Goal: Use online tool/utility: Utilize a website feature to perform a specific function

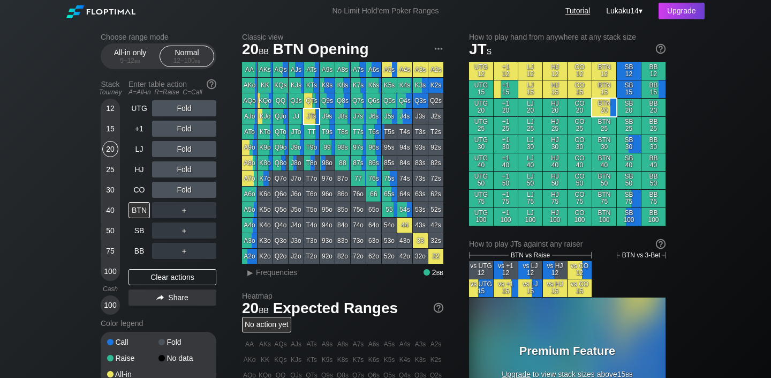
click at [581, 11] on link "Tutorial" at bounding box center [577, 10] width 25 height 9
click at [136, 58] on span "bb" at bounding box center [137, 60] width 6 height 7
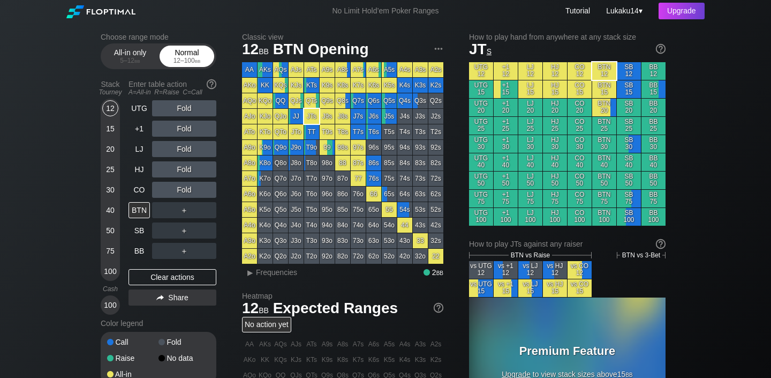
click at [190, 57] on div "12 – 100 bb" at bounding box center [186, 60] width 45 height 7
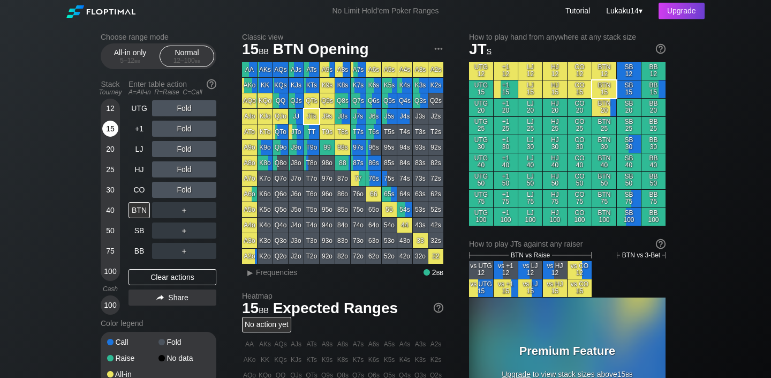
click at [110, 137] on div "15" at bounding box center [110, 130] width 16 height 20
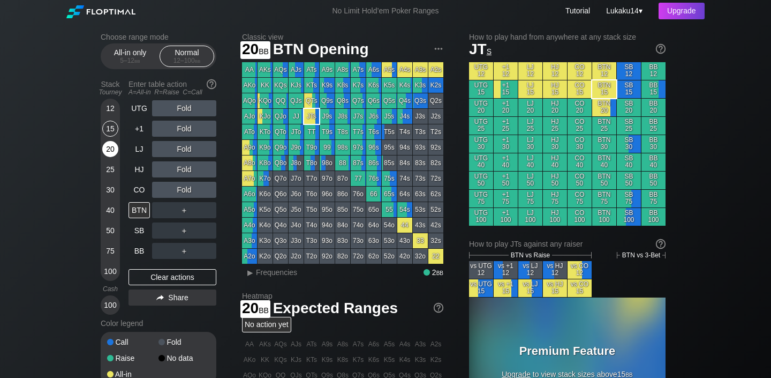
click at [110, 159] on div "20" at bounding box center [110, 151] width 16 height 20
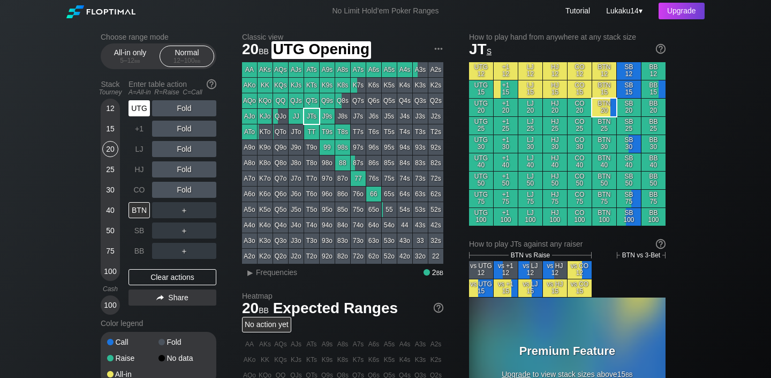
click at [138, 115] on div "UTG" at bounding box center [139, 108] width 21 height 16
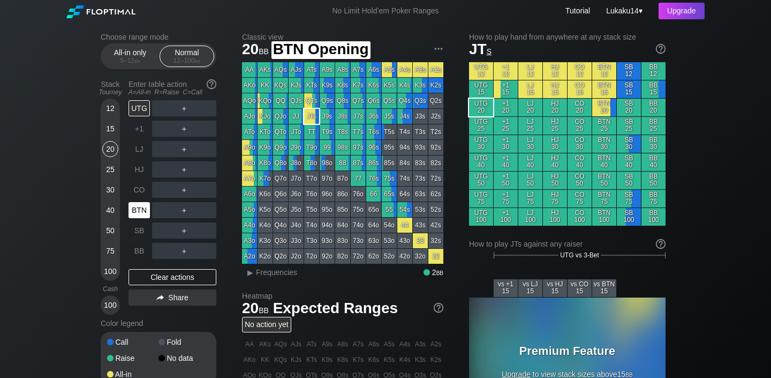
click at [140, 205] on div "BTN" at bounding box center [139, 210] width 21 height 16
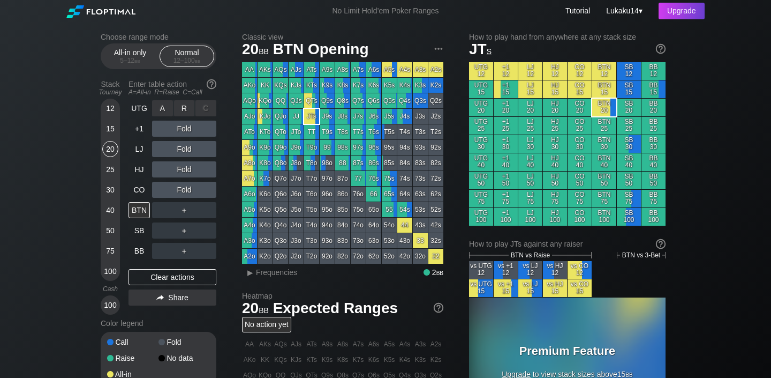
click at [206, 108] on div "C ✕" at bounding box center [205, 108] width 21 height 16
click at [213, 89] on img at bounding box center [212, 84] width 12 height 12
click at [208, 148] on div "C ✕" at bounding box center [205, 149] width 21 height 16
click at [184, 107] on div "R ✕" at bounding box center [184, 108] width 21 height 16
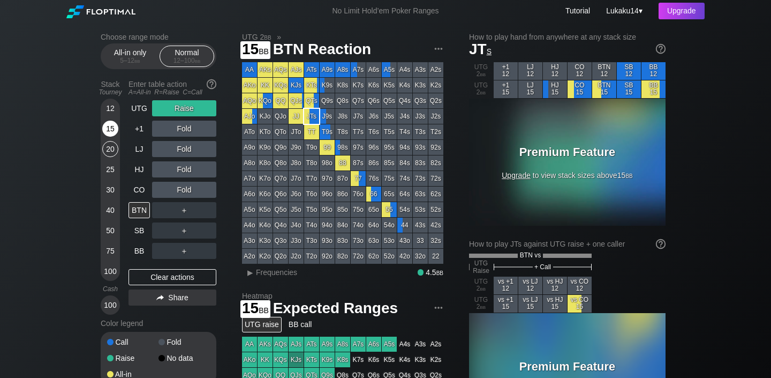
click at [110, 137] on div "15" at bounding box center [110, 130] width 16 height 20
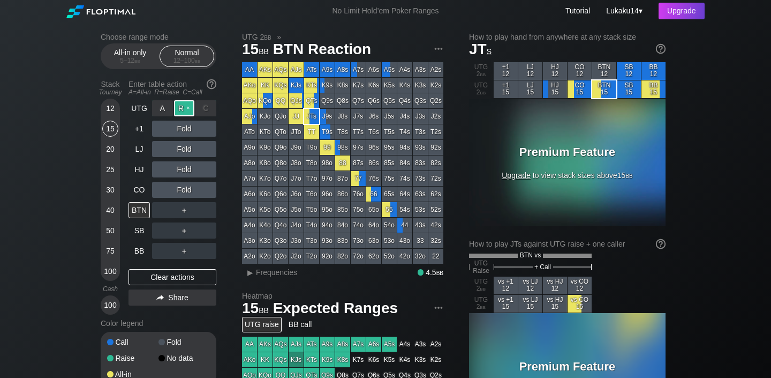
click at [185, 111] on div "R ✕" at bounding box center [184, 108] width 21 height 16
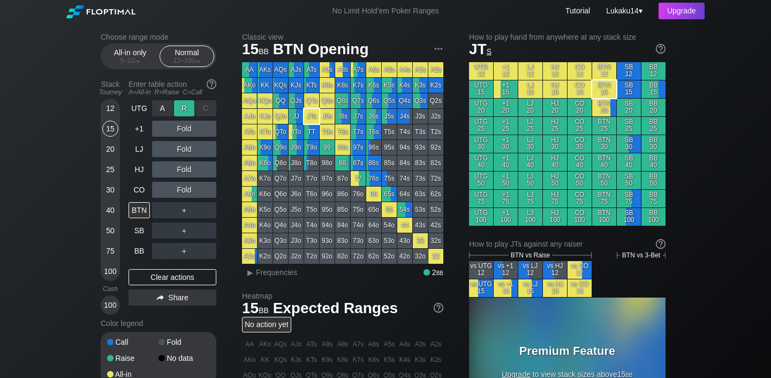
click at [185, 108] on div "R ✕" at bounding box center [184, 108] width 21 height 16
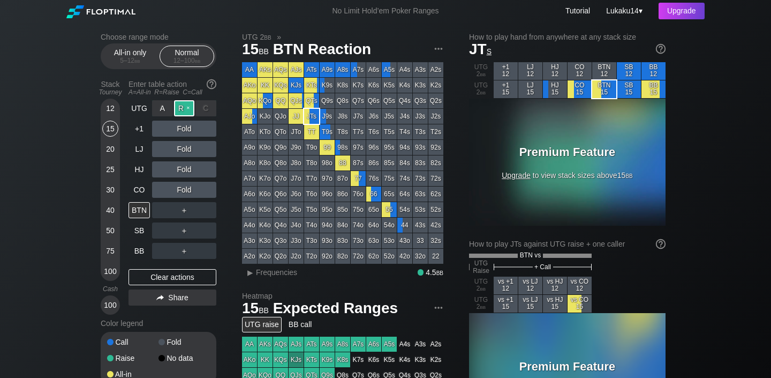
click at [188, 109] on div "R ✕" at bounding box center [184, 108] width 21 height 16
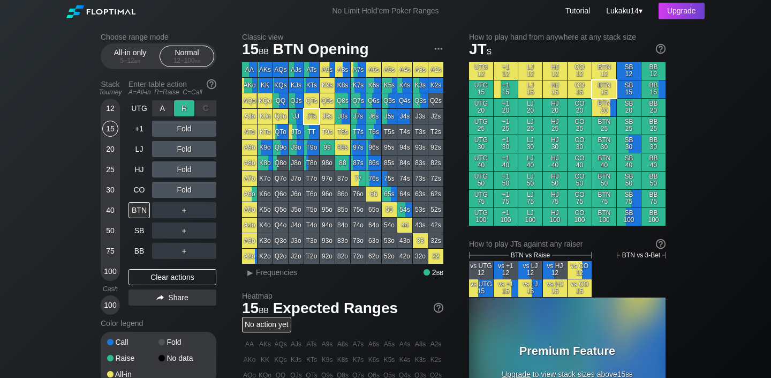
click at [183, 108] on div "R ✕" at bounding box center [184, 108] width 21 height 16
click at [189, 107] on div "R ✕" at bounding box center [184, 108] width 21 height 16
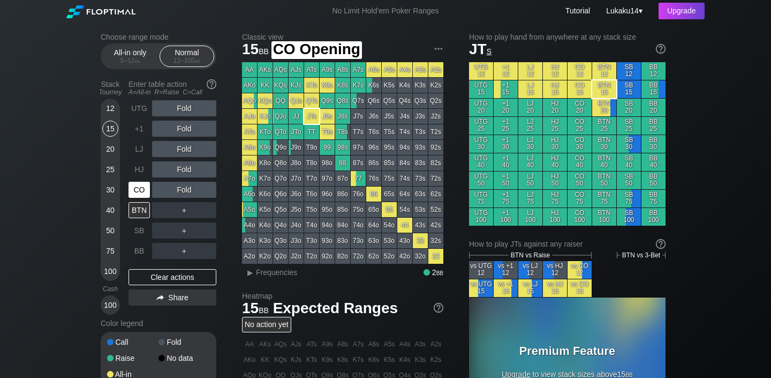
click at [139, 186] on div "CO" at bounding box center [139, 190] width 21 height 16
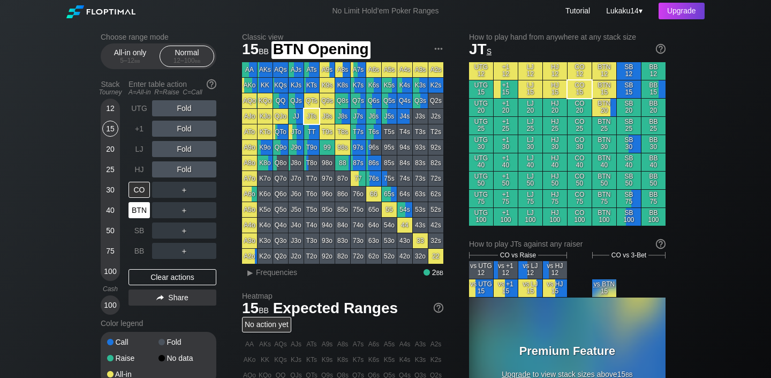
click at [141, 207] on div "BTN" at bounding box center [139, 210] width 21 height 16
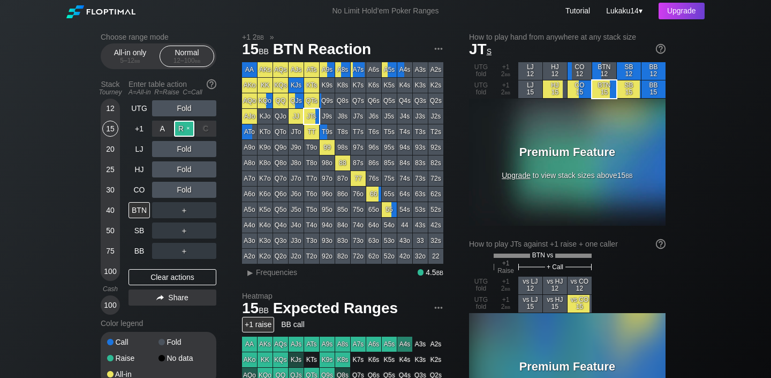
click at [188, 131] on div "R ✕" at bounding box center [184, 128] width 21 height 16
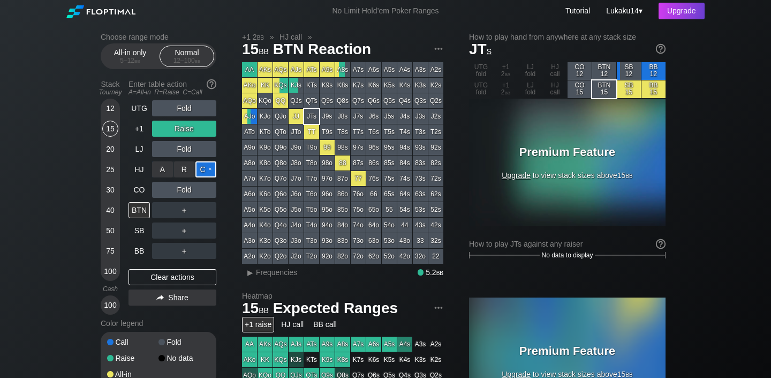
click at [202, 166] on div "C ✕" at bounding box center [205, 169] width 21 height 16
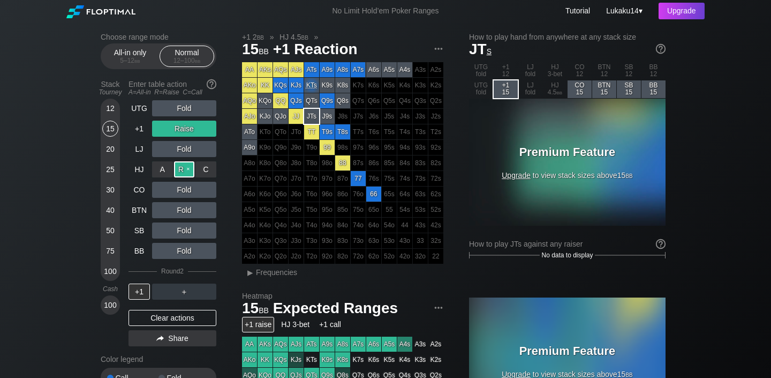
click at [182, 171] on div "R ✕" at bounding box center [184, 169] width 21 height 16
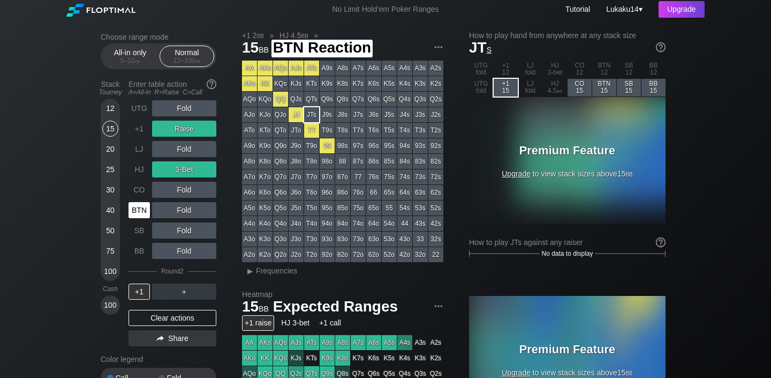
click at [144, 209] on div "BTN" at bounding box center [139, 210] width 21 height 16
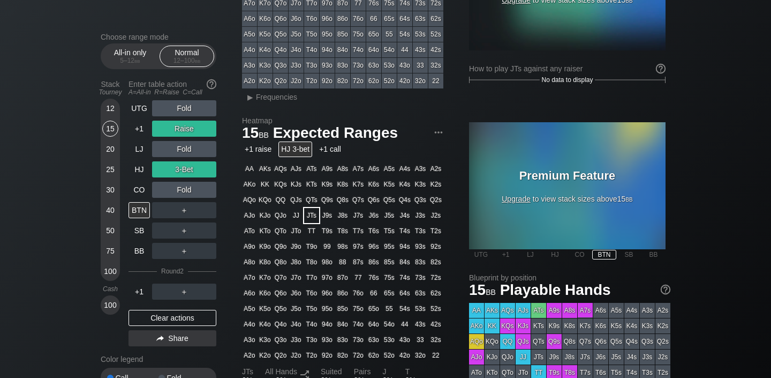
scroll to position [165, 0]
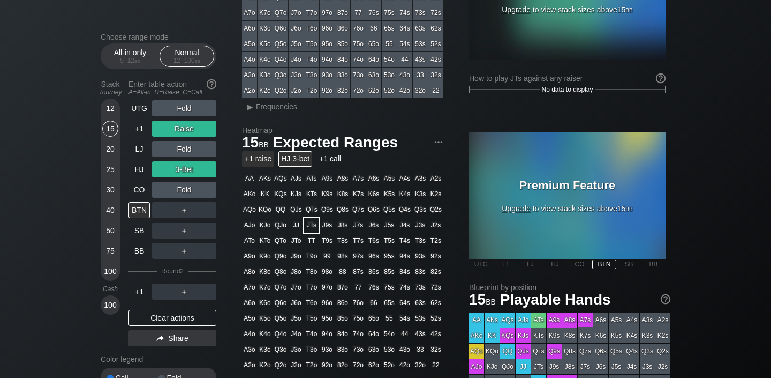
click at [250, 157] on div "+1 raise" at bounding box center [258, 159] width 32 height 16
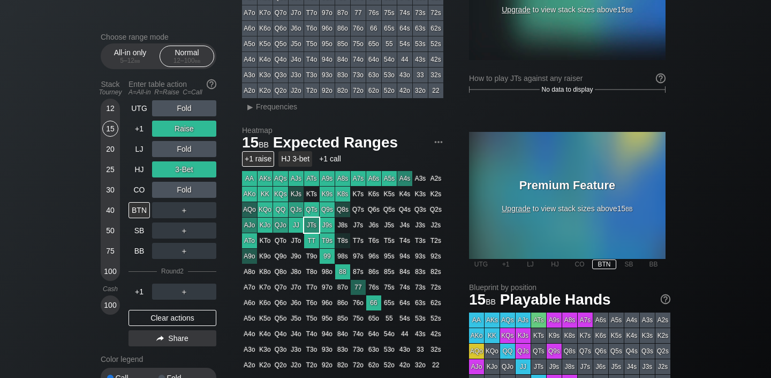
click at [297, 160] on div "HJ 3-bet" at bounding box center [295, 159] width 34 height 16
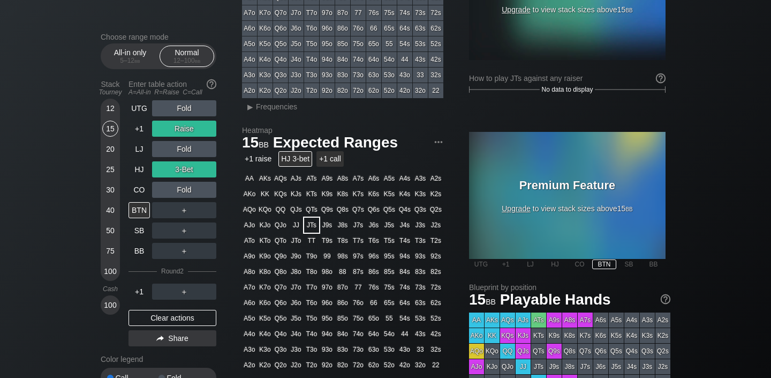
click at [333, 157] on div "+1 call" at bounding box center [329, 159] width 27 height 16
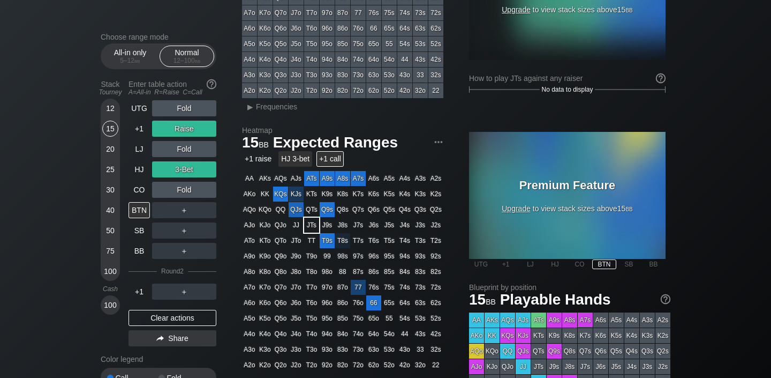
click at [294, 160] on div "HJ 3-bet" at bounding box center [295, 159] width 34 height 16
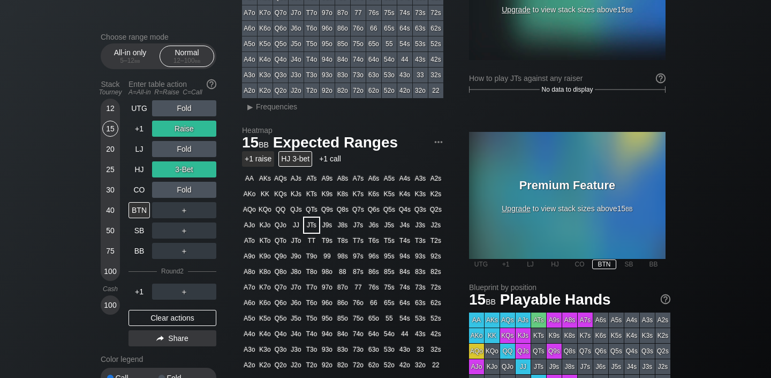
click at [263, 159] on div "+1 raise" at bounding box center [258, 159] width 32 height 16
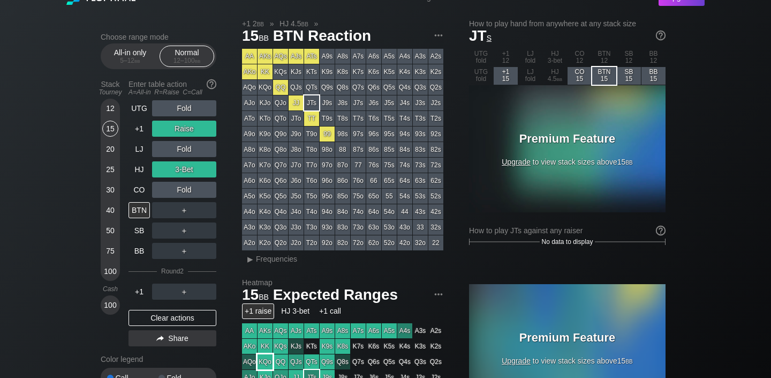
scroll to position [0, 0]
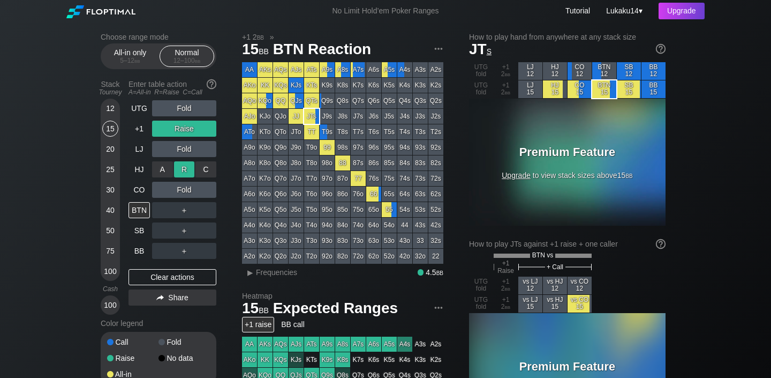
click at [184, 168] on div "R ✕" at bounding box center [184, 169] width 21 height 16
click at [191, 126] on div "R ✕" at bounding box center [184, 128] width 21 height 16
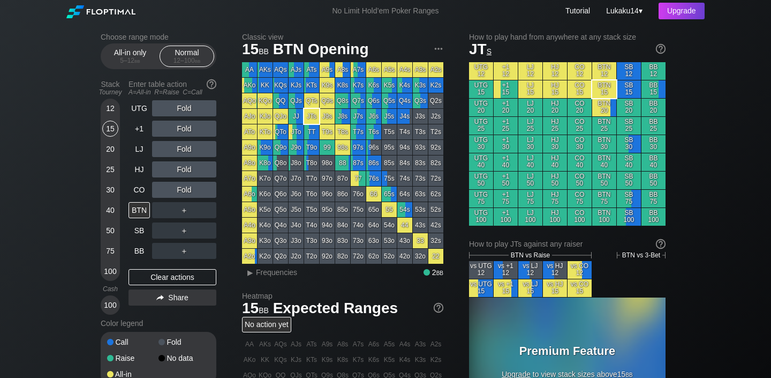
click at [489, 52] on span "s" at bounding box center [489, 50] width 5 height 12
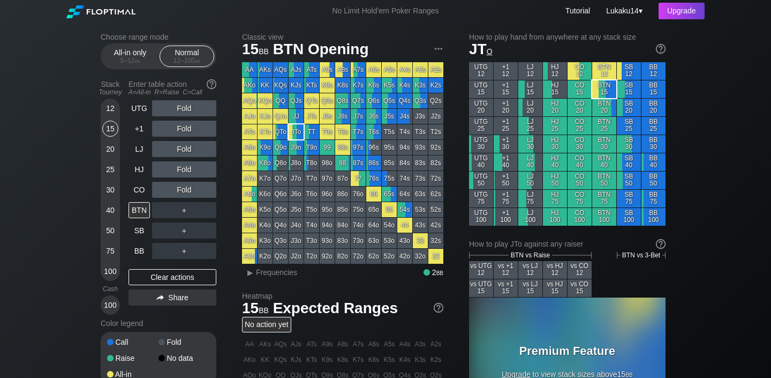
click at [489, 52] on span "o" at bounding box center [490, 50] width 6 height 12
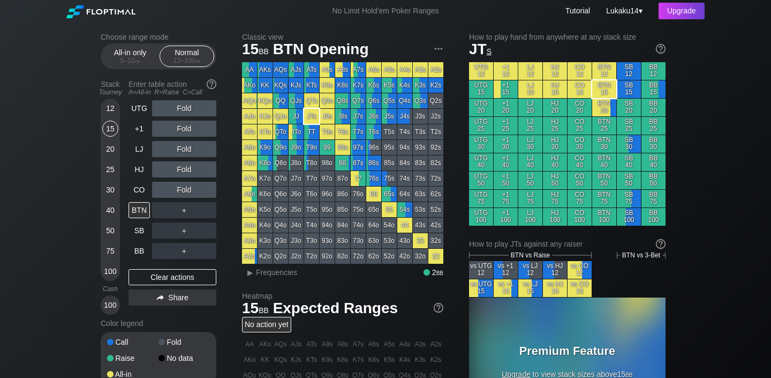
click at [489, 52] on span "s" at bounding box center [489, 50] width 5 height 12
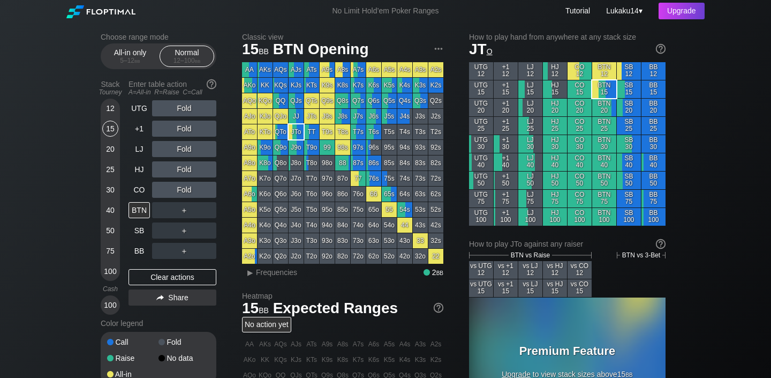
click at [489, 52] on span "o" at bounding box center [490, 50] width 6 height 12
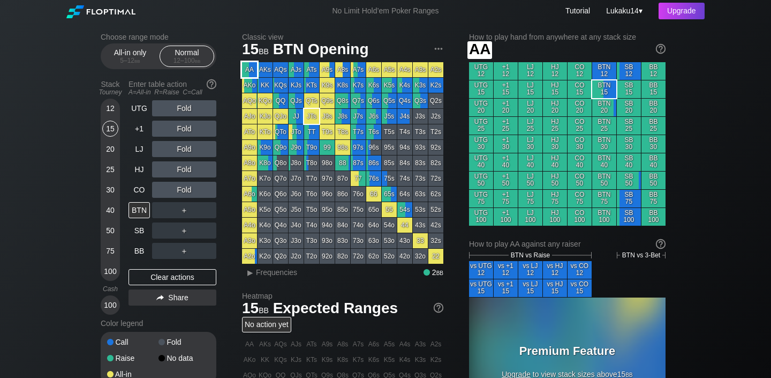
click at [245, 69] on div "AA" at bounding box center [249, 69] width 15 height 15
click at [567, 9] on link "Tutorial" at bounding box center [577, 10] width 25 height 9
